Goal: Information Seeking & Learning: Learn about a topic

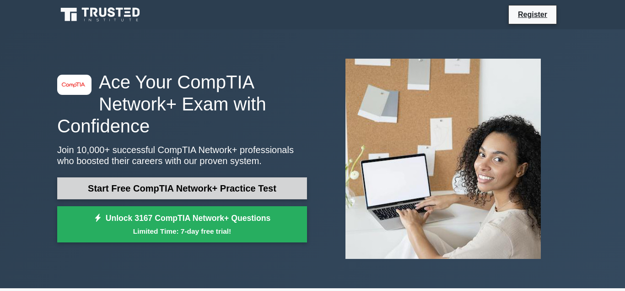
click at [251, 189] on link "Start Free CompTIA Network+ Practice Test" at bounding box center [182, 188] width 250 height 22
click at [120, 193] on link "Start Free CompTIA Network+ Practice Test" at bounding box center [182, 188] width 250 height 22
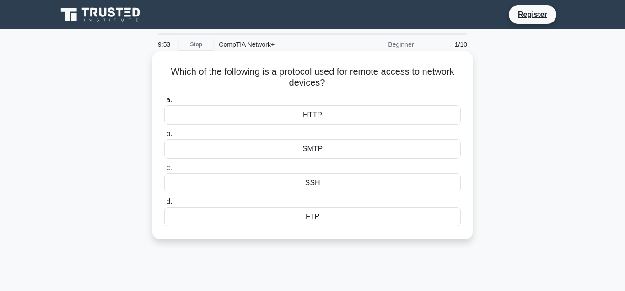
click at [332, 114] on div "HTTP" at bounding box center [312, 114] width 296 height 19
click at [164, 103] on input "a. HTTP" at bounding box center [164, 100] width 0 height 6
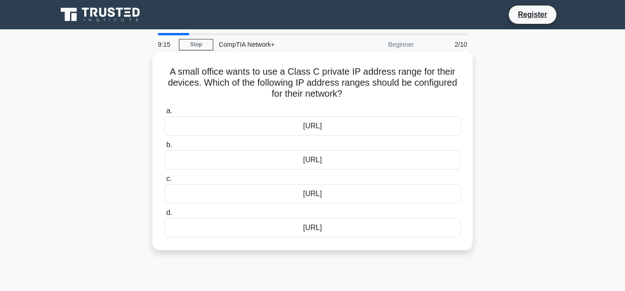
click at [350, 193] on div "[URL]" at bounding box center [312, 193] width 296 height 19
click at [164, 182] on input "c. [URL]" at bounding box center [164, 179] width 0 height 6
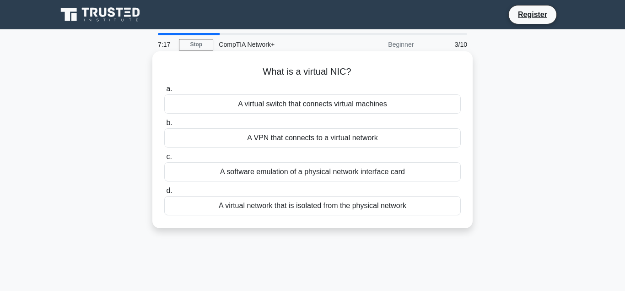
click at [359, 175] on div "A software emulation of a physical network interface card" at bounding box center [312, 171] width 296 height 19
click at [164, 160] on input "c. A software emulation of a physical network interface card" at bounding box center [164, 157] width 0 height 6
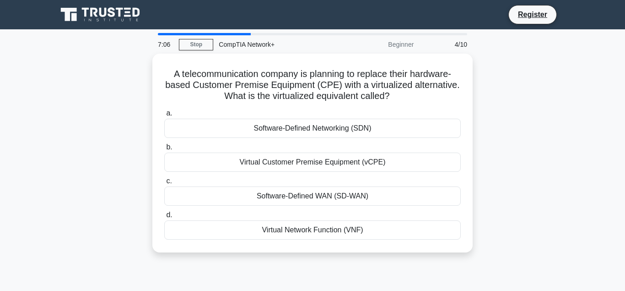
click at [492, 63] on div "A telecommunication company is planning to replace their hardware-based Custome…" at bounding box center [313, 159] width 522 height 210
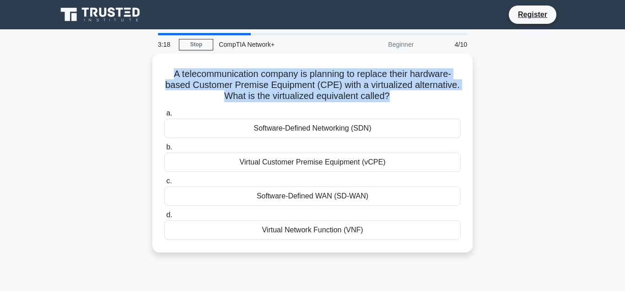
drag, startPoint x: 394, startPoint y: 105, endPoint x: 120, endPoint y: 66, distance: 276.7
click at [120, 66] on div "A telecommunication company is planning to replace their hardware-based Custome…" at bounding box center [313, 159] width 522 height 210
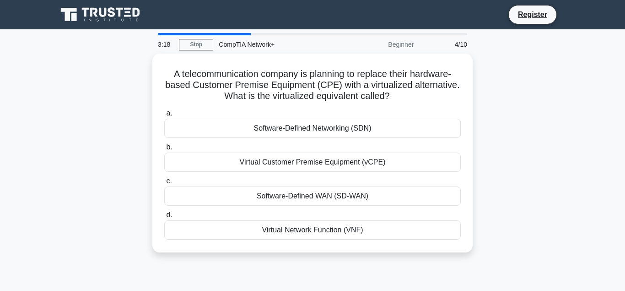
click at [119, 69] on div "A telecommunication company is planning to replace their hardware-based Custome…" at bounding box center [313, 159] width 522 height 210
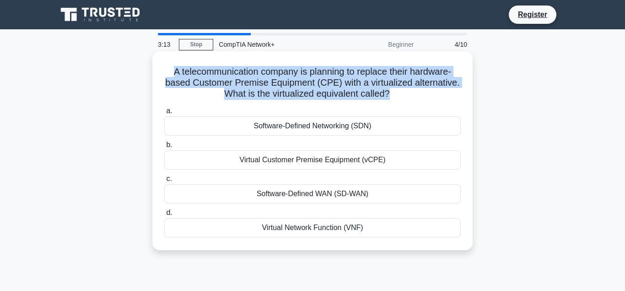
drag, startPoint x: 165, startPoint y: 71, endPoint x: 385, endPoint y: 96, distance: 221.5
click at [387, 97] on h5 "A telecommunication company is planning to replace their hardware-based Custome…" at bounding box center [312, 83] width 298 height 34
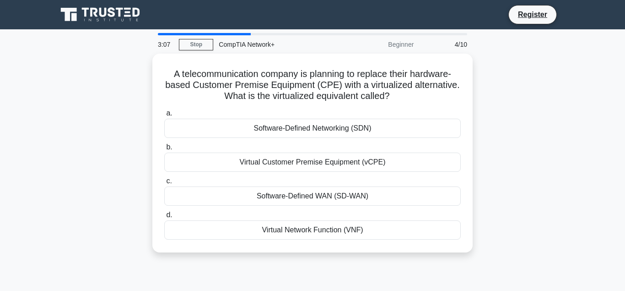
click at [489, 169] on div "A telecommunication company is planning to replace their hardware-based Custome…" at bounding box center [313, 159] width 522 height 210
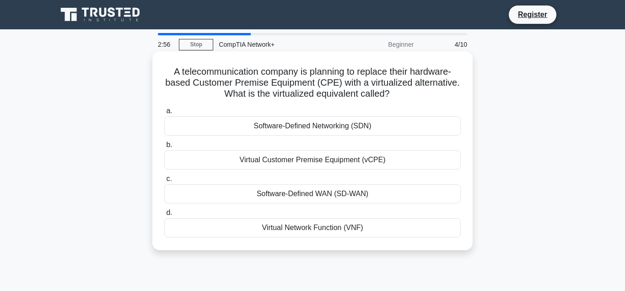
click at [388, 160] on div "Virtual Customer Premise Equipment (vCPE)" at bounding box center [312, 159] width 296 height 19
click at [164, 148] on input "b. Virtual Customer Premise Equipment (vCPE)" at bounding box center [164, 145] width 0 height 6
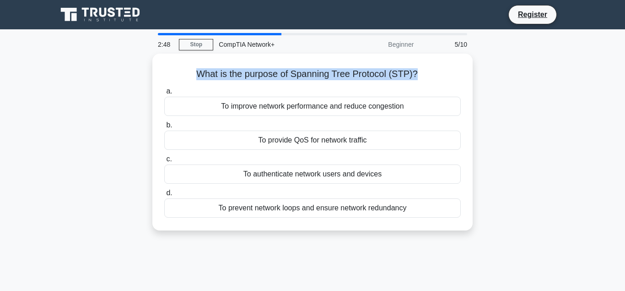
drag, startPoint x: 415, startPoint y: 70, endPoint x: 105, endPoint y: 66, distance: 309.3
click at [105, 66] on div "What is the purpose of Spanning Tree Protocol (STP)? .spinner_0XTQ{transform-or…" at bounding box center [313, 148] width 522 height 188
